Goal: Task Accomplishment & Management: Use online tool/utility

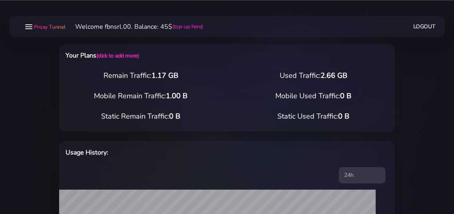
select select "static"
select select "IT"
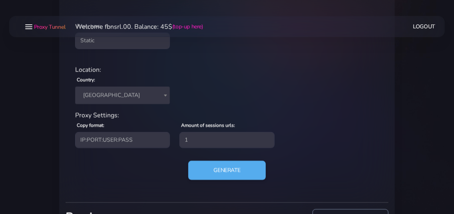
click at [116, 95] on span "[GEOGRAPHIC_DATA]" at bounding box center [122, 95] width 85 height 11
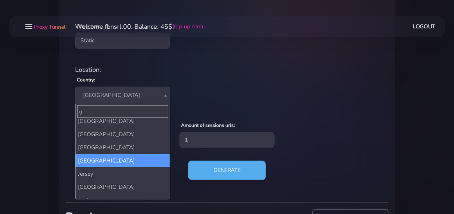
scroll to position [0, 0]
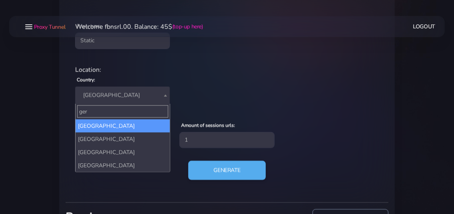
type input "ger"
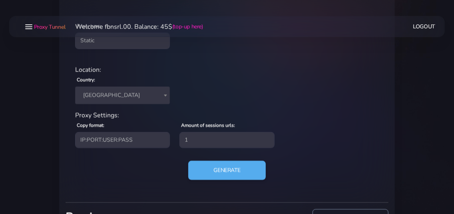
select select "DE"
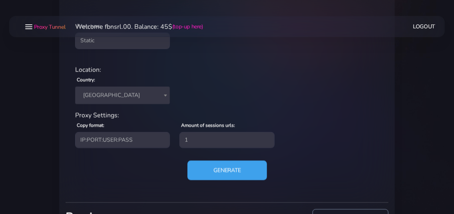
click at [218, 171] on button "Generate" at bounding box center [228, 171] width 80 height 20
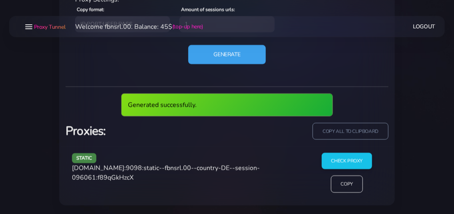
scroll to position [400, 0]
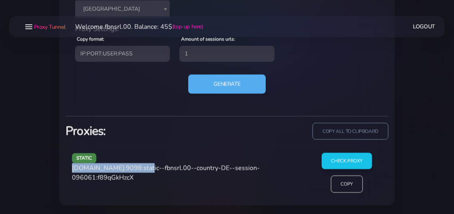
drag, startPoint x: 73, startPoint y: 168, endPoint x: 141, endPoint y: 168, distance: 68.0
click at [141, 168] on span "[DOMAIN_NAME]:9098:static--fbnsrl.00--country-DE--session-096061:f89qGkHzcX" at bounding box center [166, 173] width 188 height 18
copy span "[DOMAIN_NAME]:9098"
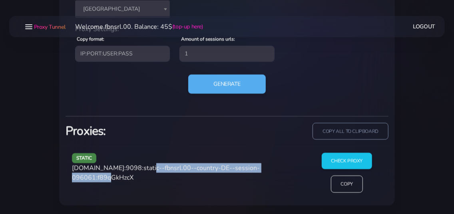
drag, startPoint x: 144, startPoint y: 167, endPoint x: 117, endPoint y: 179, distance: 29.6
click at [117, 179] on span "[DOMAIN_NAME]:9098:static--fbnsrl.00--country-DE--session-096061:f89qGkHzcX" at bounding box center [166, 173] width 188 height 18
copy span "static--fbnsrl.00--country-DE--session-096061"
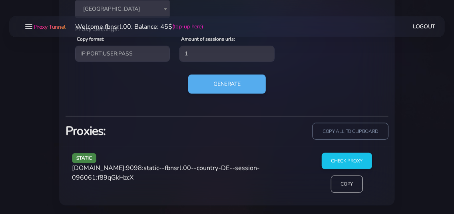
click at [146, 178] on span "[DOMAIN_NAME]:9098:static--fbnsrl.00--country-DE--session-096061:f89qGkHzcX" at bounding box center [166, 173] width 188 height 18
copy span "f89qGkHzcX"
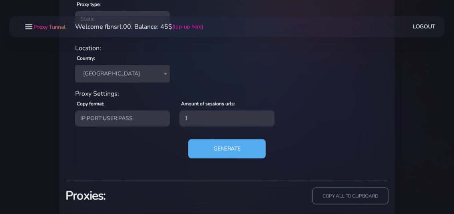
scroll to position [270, 0]
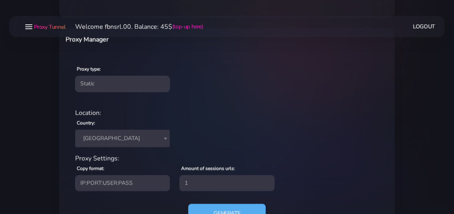
click at [112, 135] on span "[GEOGRAPHIC_DATA]" at bounding box center [122, 138] width 85 height 11
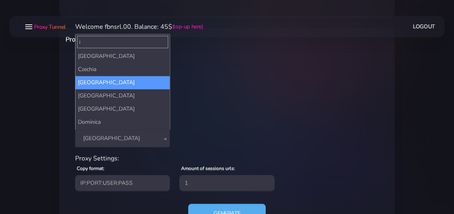
scroll to position [0, 0]
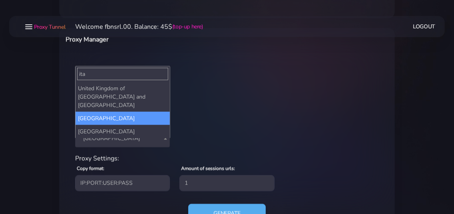
type input "ita"
select select "IT"
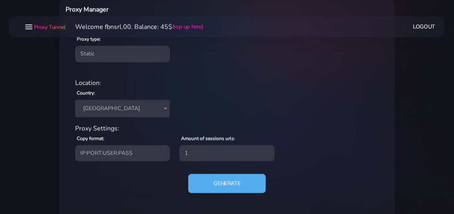
scroll to position [314, 0]
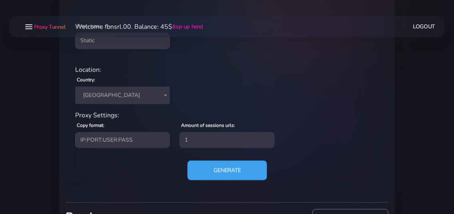
click at [212, 174] on button "Generate" at bounding box center [228, 171] width 80 height 20
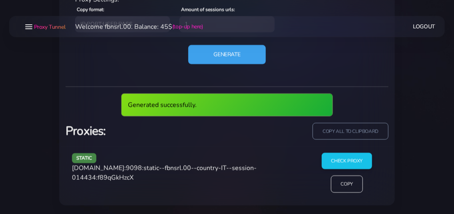
scroll to position [400, 0]
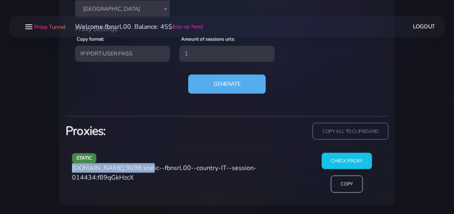
drag, startPoint x: 74, startPoint y: 168, endPoint x: 142, endPoint y: 168, distance: 68.4
click at [142, 168] on span "[DOMAIN_NAME]:9098:static--fbnsrl.00--country-IT--session-014434:f89qGkHzcX" at bounding box center [164, 173] width 185 height 18
copy span "[DOMAIN_NAME]:9098"
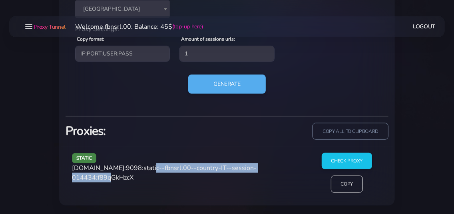
drag, startPoint x: 144, startPoint y: 168, endPoint x: 119, endPoint y: 177, distance: 26.6
click at [119, 177] on span "[DOMAIN_NAME]:9098:static--fbnsrl.00--country-IT--session-014434:f89qGkHzcX" at bounding box center [164, 173] width 185 height 18
copy span "static--fbnsrl.00--country-IT--session-014434"
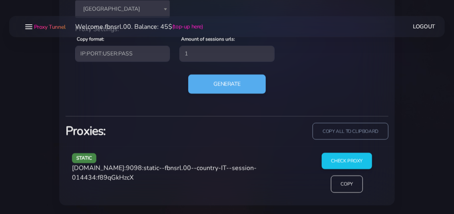
click at [146, 177] on span "[DOMAIN_NAME]:9098:static--fbnsrl.00--country-IT--session-014434:f89qGkHzcX" at bounding box center [164, 173] width 185 height 18
copy span "f89qGkHzcX"
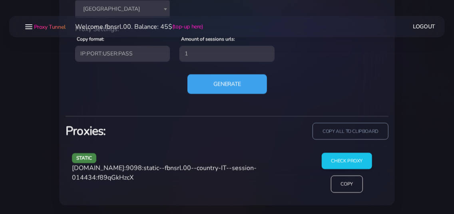
click at [230, 86] on button "Generate" at bounding box center [228, 84] width 80 height 20
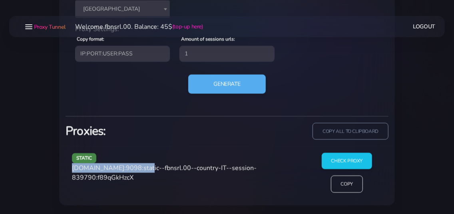
drag, startPoint x: 74, startPoint y: 168, endPoint x: 142, endPoint y: 170, distance: 68.8
click at [142, 170] on span "[DOMAIN_NAME]:9098:static--fbnsrl.00--country-IT--session-839790:f89qGkHzcX" at bounding box center [164, 173] width 185 height 18
copy span "[DOMAIN_NAME]:9098"
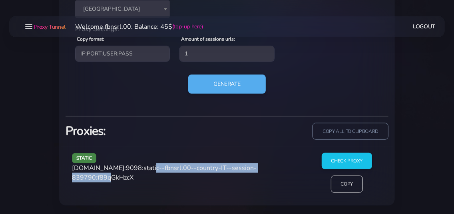
drag, startPoint x: 144, startPoint y: 168, endPoint x: 118, endPoint y: 183, distance: 30.7
click at [118, 183] on div "static [DOMAIN_NAME]:9098:static--fbnsrl.00--country-IT--session-839790:f89qGkH…" at bounding box center [187, 176] width 240 height 46
copy span "static--fbnsrl.00--country-IT--session-839790"
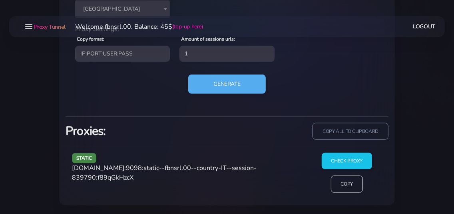
click at [138, 180] on span "[DOMAIN_NAME]:9098:static--fbnsrl.00--country-IT--session-839790:f89qGkHzcX" at bounding box center [164, 173] width 185 height 18
copy span "f89qGkHzcX"
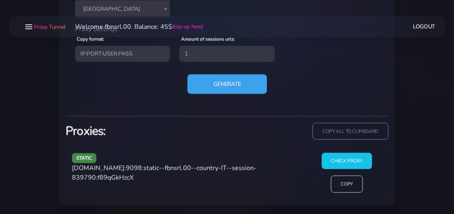
click at [219, 87] on button "Generate" at bounding box center [228, 84] width 80 height 20
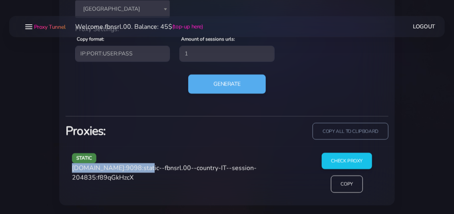
drag, startPoint x: 74, startPoint y: 168, endPoint x: 142, endPoint y: 170, distance: 68.0
click at [142, 170] on span "[DOMAIN_NAME]:9098:static--fbnsrl.00--country-IT--session-204835:f89qGkHzcX" at bounding box center [164, 173] width 185 height 18
copy span "[DOMAIN_NAME]:9098"
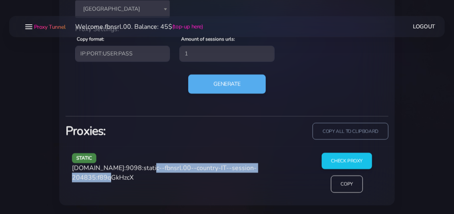
drag, startPoint x: 145, startPoint y: 168, endPoint x: 118, endPoint y: 180, distance: 29.7
click at [118, 180] on span "[DOMAIN_NAME]:9098:static--fbnsrl.00--country-IT--session-204835:f89qGkHzcX" at bounding box center [164, 173] width 185 height 18
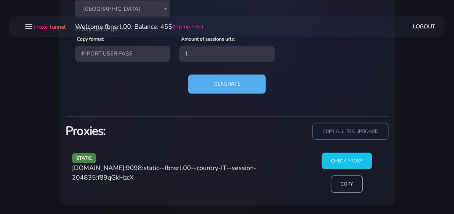
click at [133, 177] on span "[DOMAIN_NAME]:9098:static--fbnsrl.00--country-IT--session-204835:f89qGkHzcX" at bounding box center [164, 173] width 185 height 18
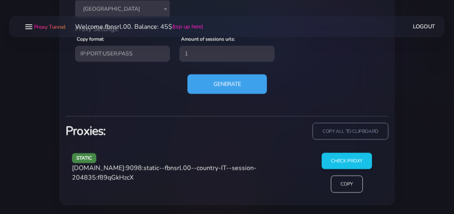
click at [227, 88] on button "Generate" at bounding box center [228, 84] width 80 height 20
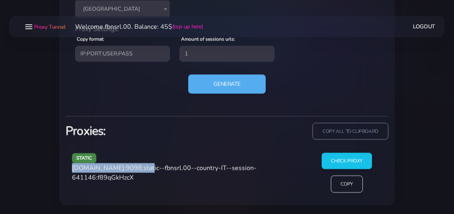
drag, startPoint x: 73, startPoint y: 168, endPoint x: 142, endPoint y: 168, distance: 68.8
click at [142, 168] on span "[DOMAIN_NAME]:9098:static--fbnsrl.00--country-IT--session-641146:f89qGkHzcX" at bounding box center [164, 173] width 185 height 18
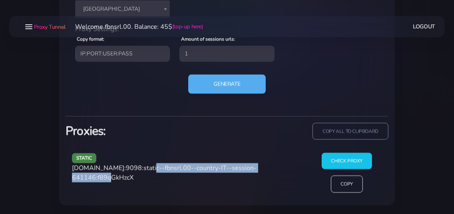
drag, startPoint x: 145, startPoint y: 167, endPoint x: 118, endPoint y: 177, distance: 28.6
click at [118, 177] on span "[DOMAIN_NAME]:9098:static--fbnsrl.00--country-IT--session-641146:f89qGkHzcX" at bounding box center [164, 173] width 185 height 18
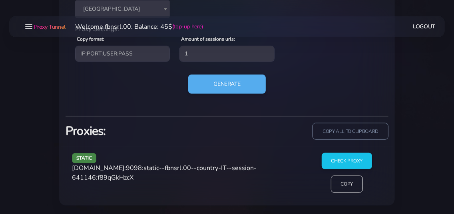
click at [149, 176] on span "[DOMAIN_NAME]:9098:static--fbnsrl.00--country-IT--session-641146:f89qGkHzcX" at bounding box center [164, 173] width 185 height 18
